Goal: Check status: Check status

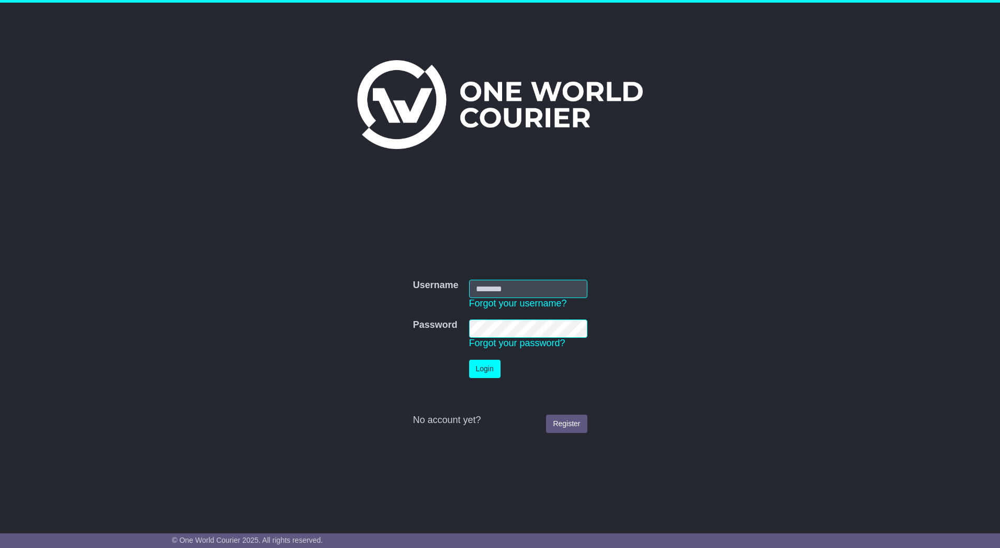
type input "*********"
click at [490, 372] on button "Login" at bounding box center [484, 369] width 31 height 18
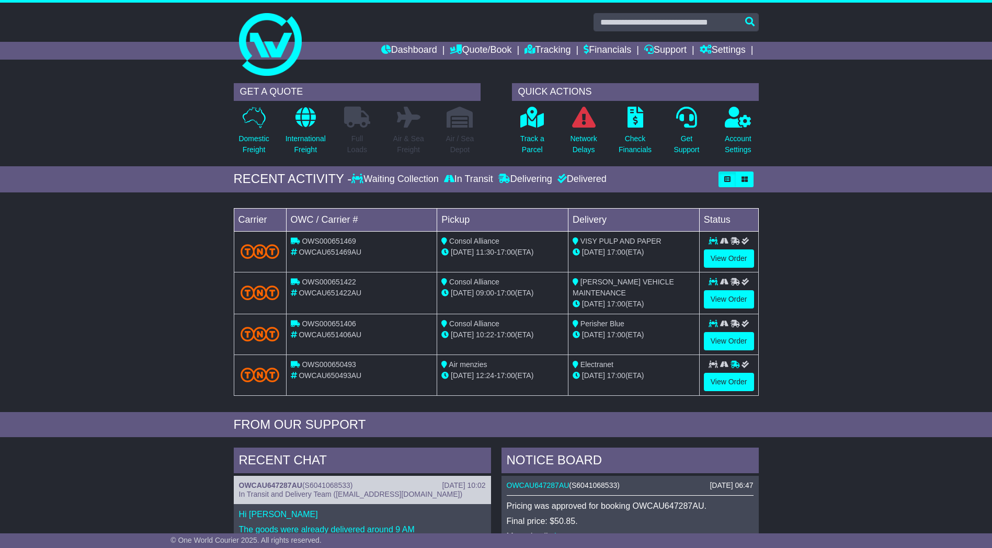
click at [847, 240] on div "Loading... No bookings found Carrier OWC / Carrier # Pickup Delivery Status OWS…" at bounding box center [496, 305] width 992 height 214
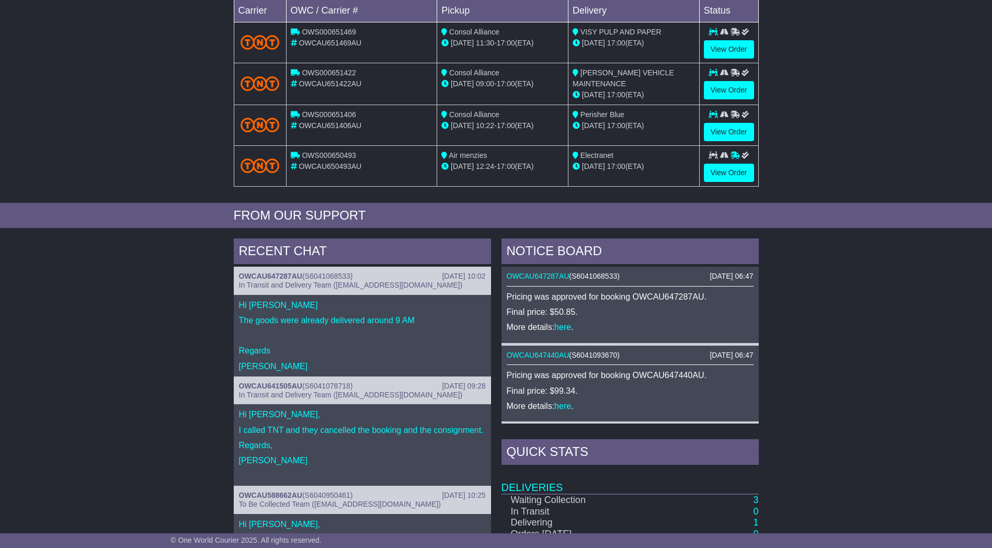
drag, startPoint x: 549, startPoint y: 310, endPoint x: 575, endPoint y: 312, distance: 25.7
click at [575, 312] on p "Final price: $50.85." at bounding box center [630, 312] width 247 height 10
click at [898, 277] on div "RECENT CHAT [DATE] 10:02 OWCAU647287AU ( S6041068533 ) In Transit and Delivery …" at bounding box center [496, 459] width 992 height 452
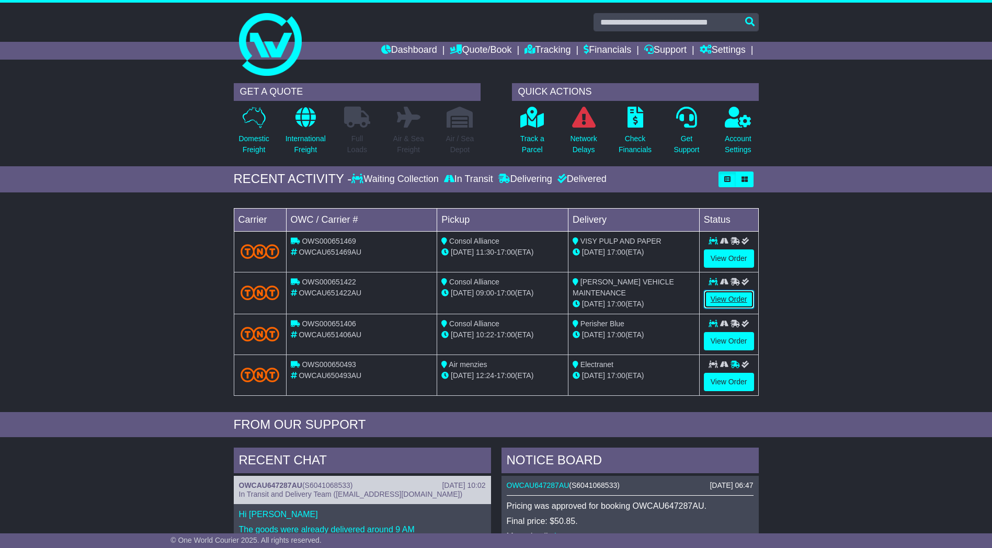
click at [737, 300] on link "View Order" at bounding box center [729, 299] width 50 height 18
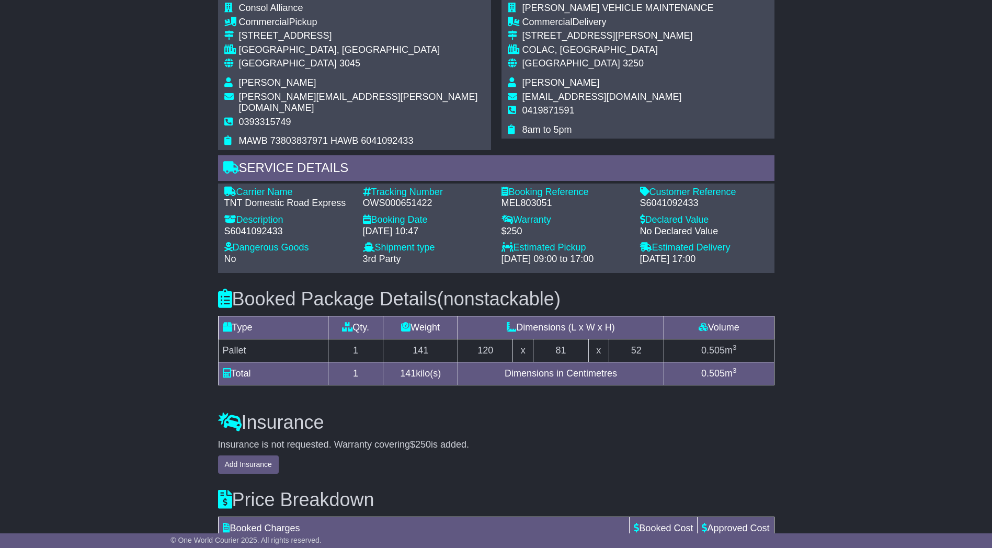
scroll to position [843, 0]
